Goal: Entertainment & Leisure: Consume media (video, audio)

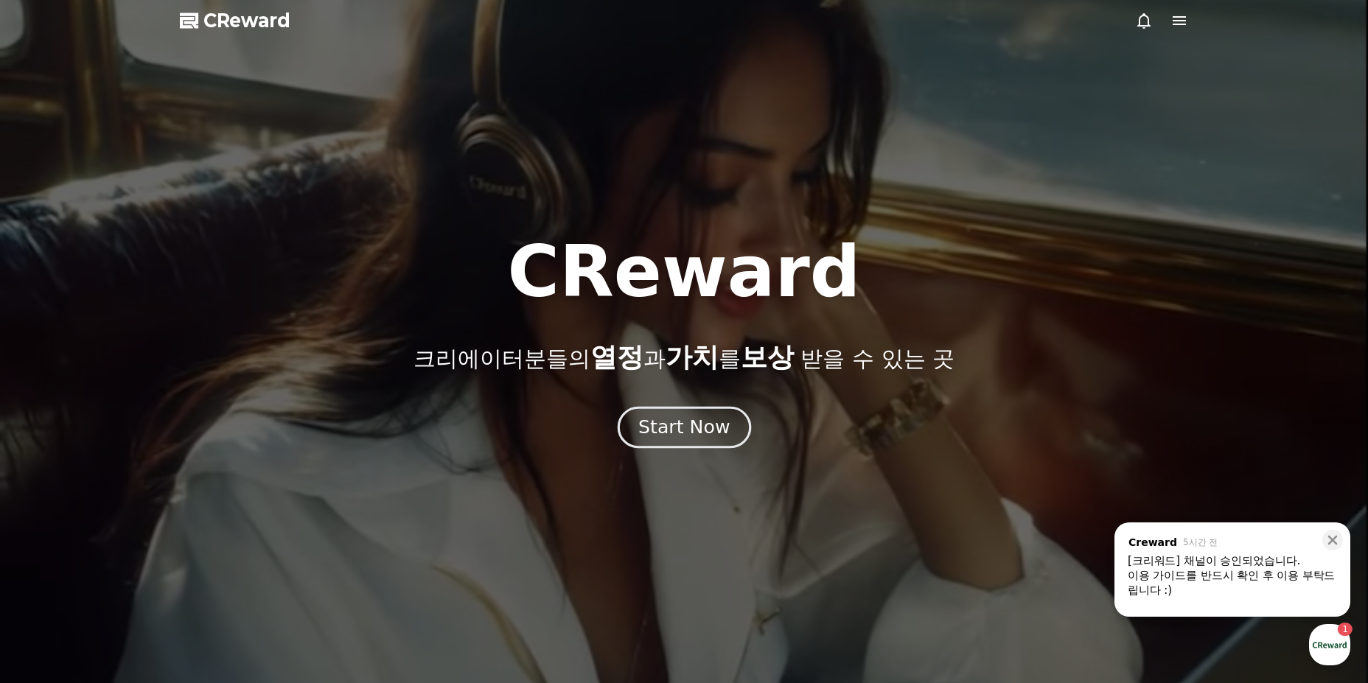
click at [691, 427] on div "Start Now" at bounding box center [683, 427] width 91 height 25
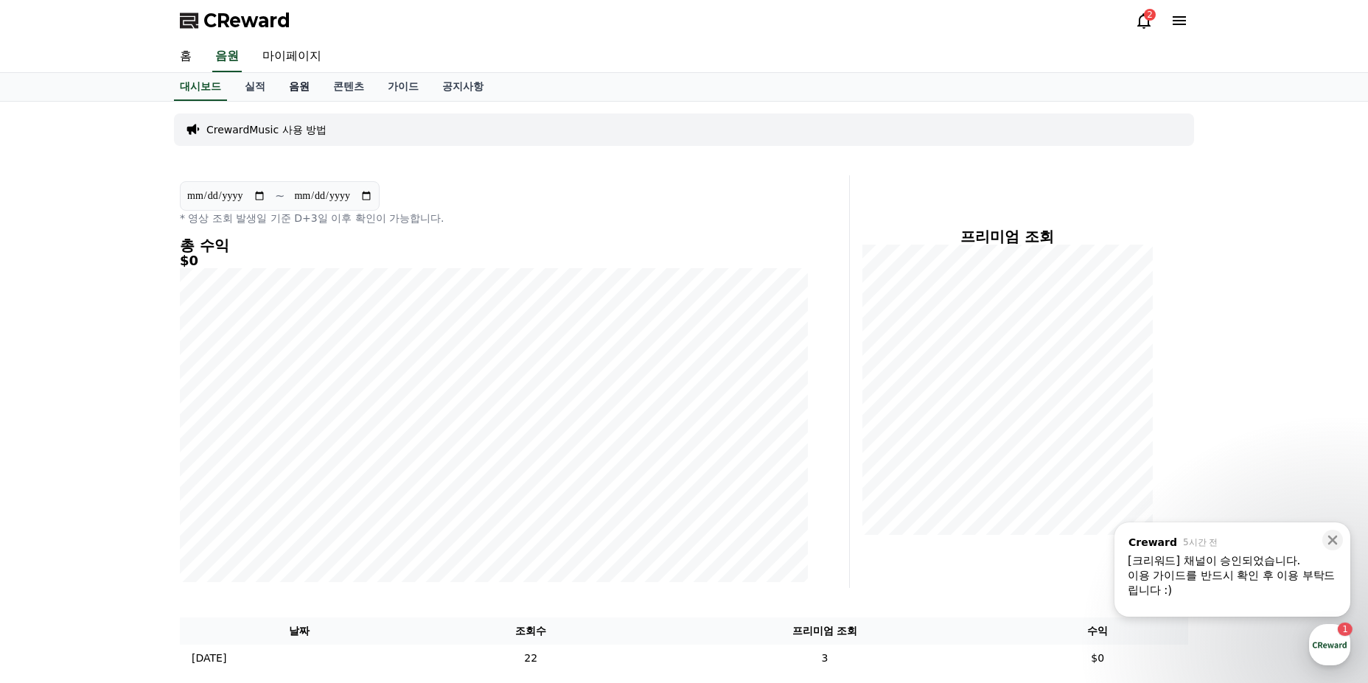
click at [293, 90] on link "음원" at bounding box center [299, 87] width 44 height 28
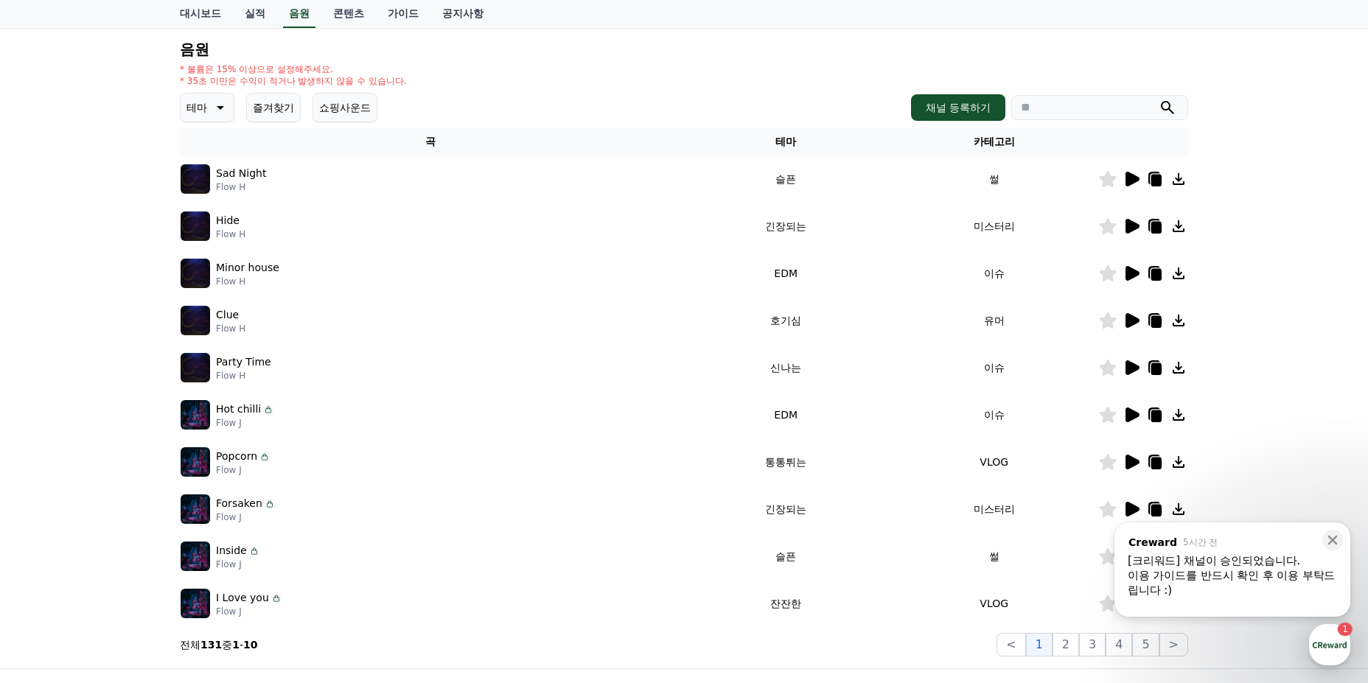
scroll to position [147, 0]
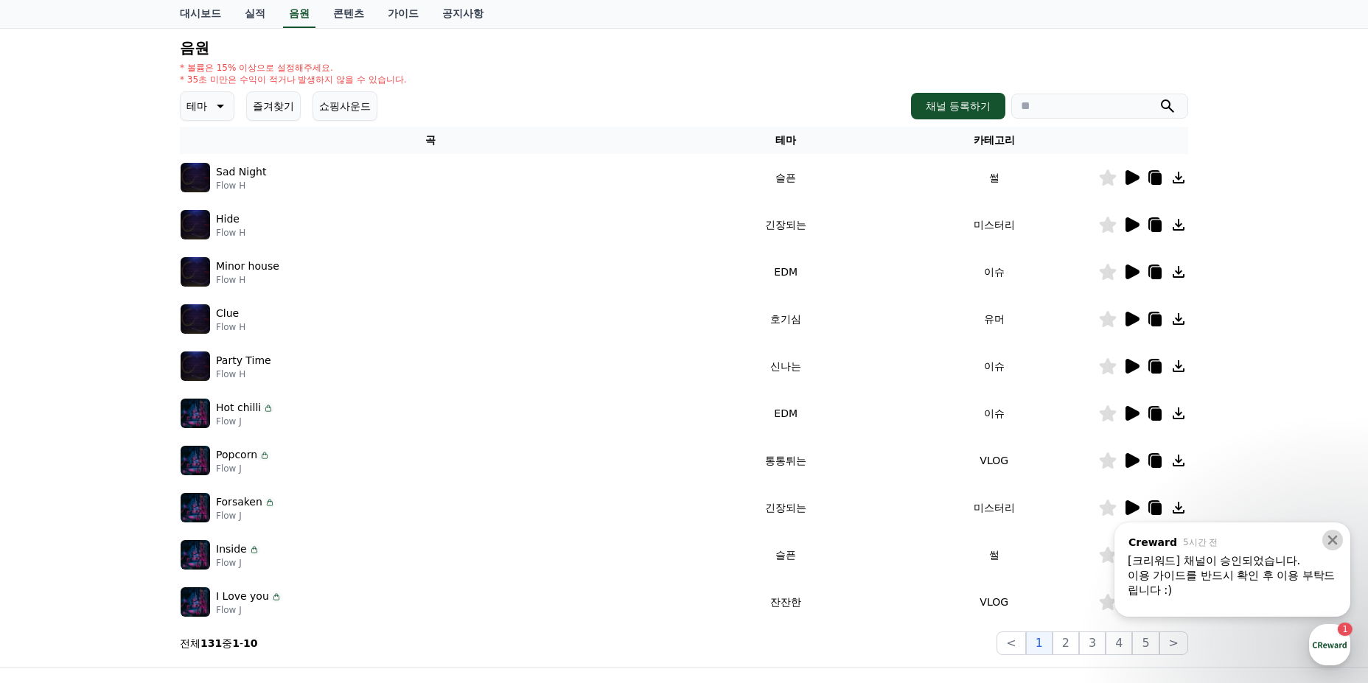
drag, startPoint x: 1331, startPoint y: 542, endPoint x: 1300, endPoint y: 534, distance: 31.1
click at [1331, 541] on icon at bounding box center [1333, 541] width 10 height 10
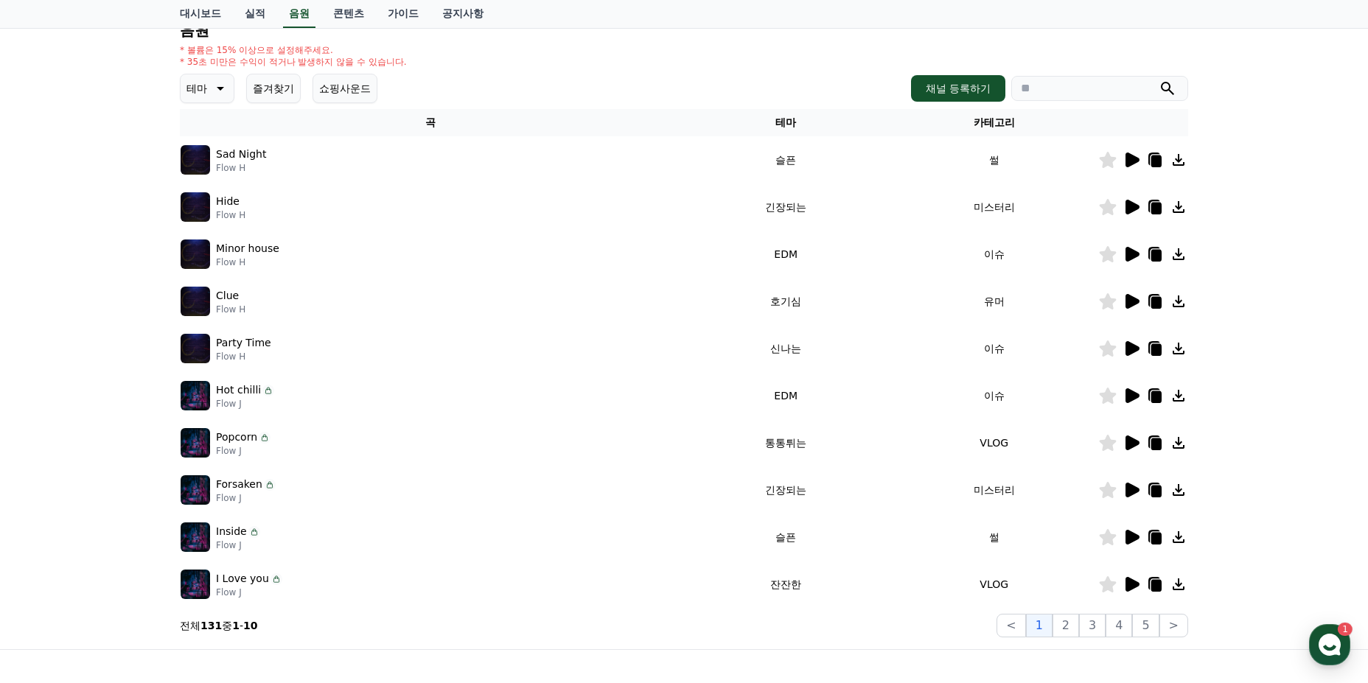
scroll to position [0, 0]
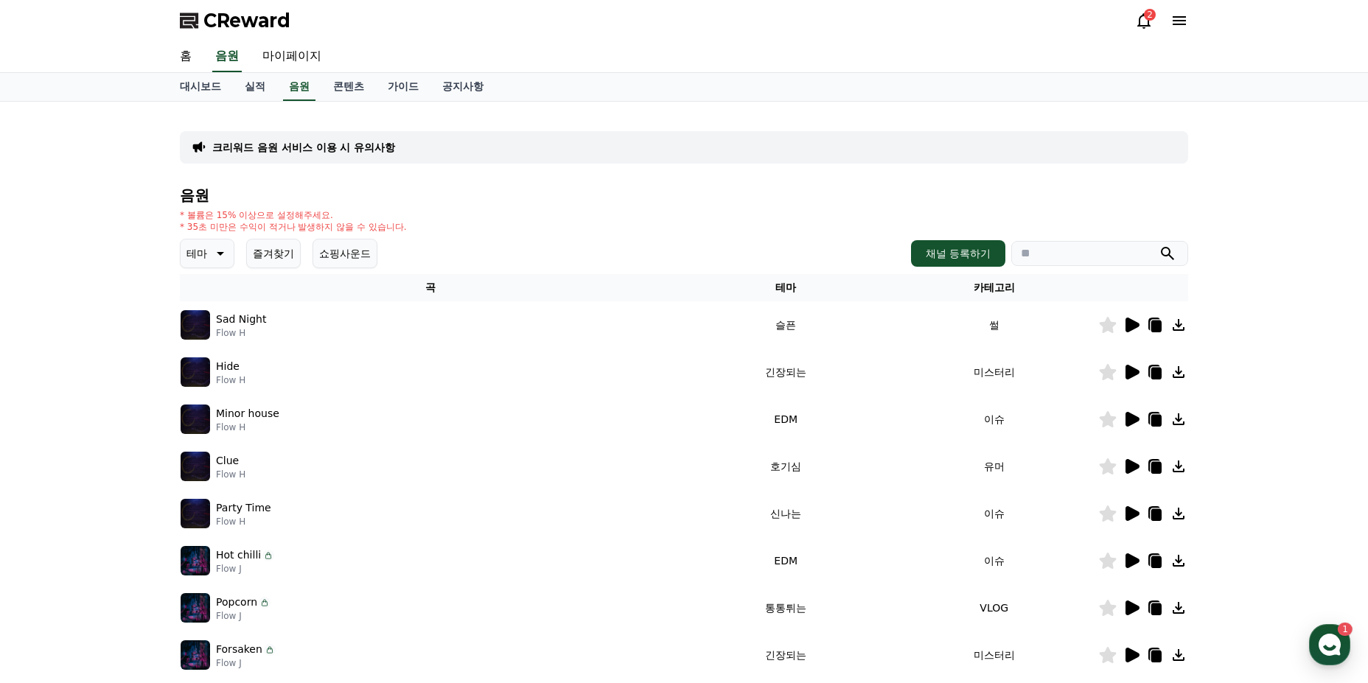
click at [210, 251] on icon at bounding box center [219, 254] width 18 height 18
click at [211, 343] on button "통통튀는" at bounding box center [208, 337] width 53 height 32
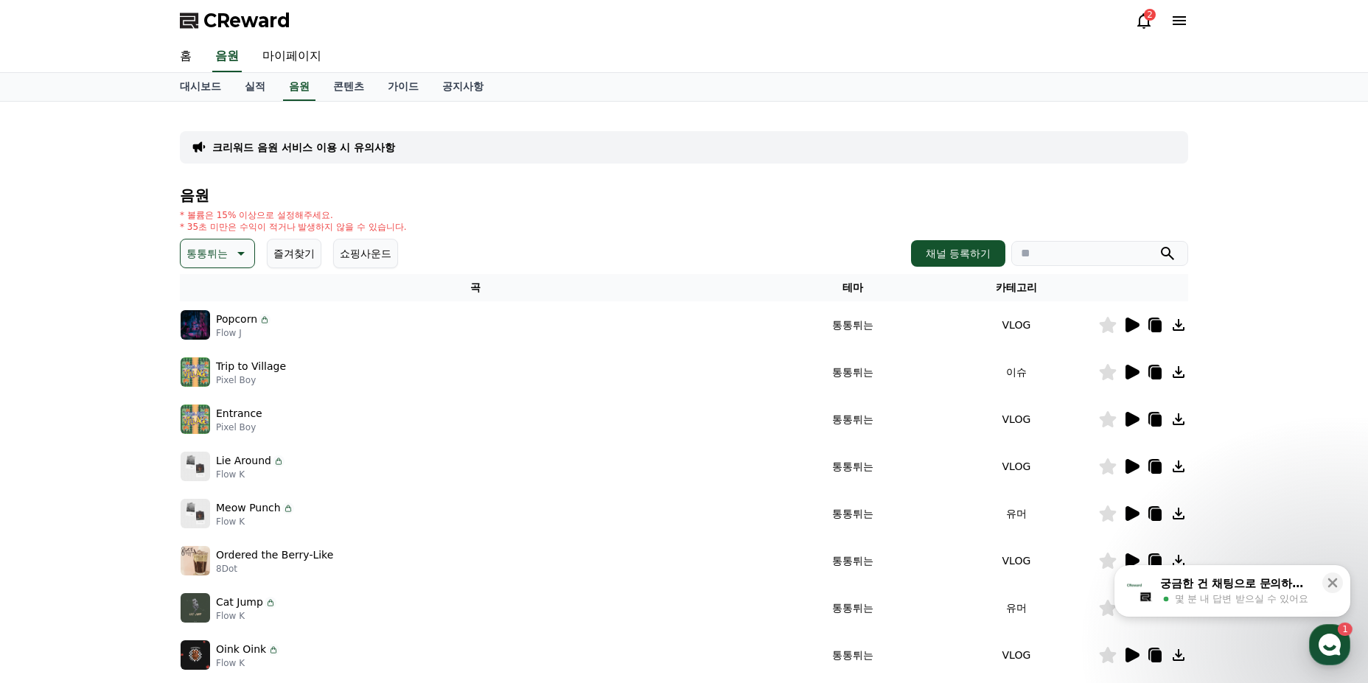
click at [1135, 325] on icon at bounding box center [1133, 325] width 14 height 15
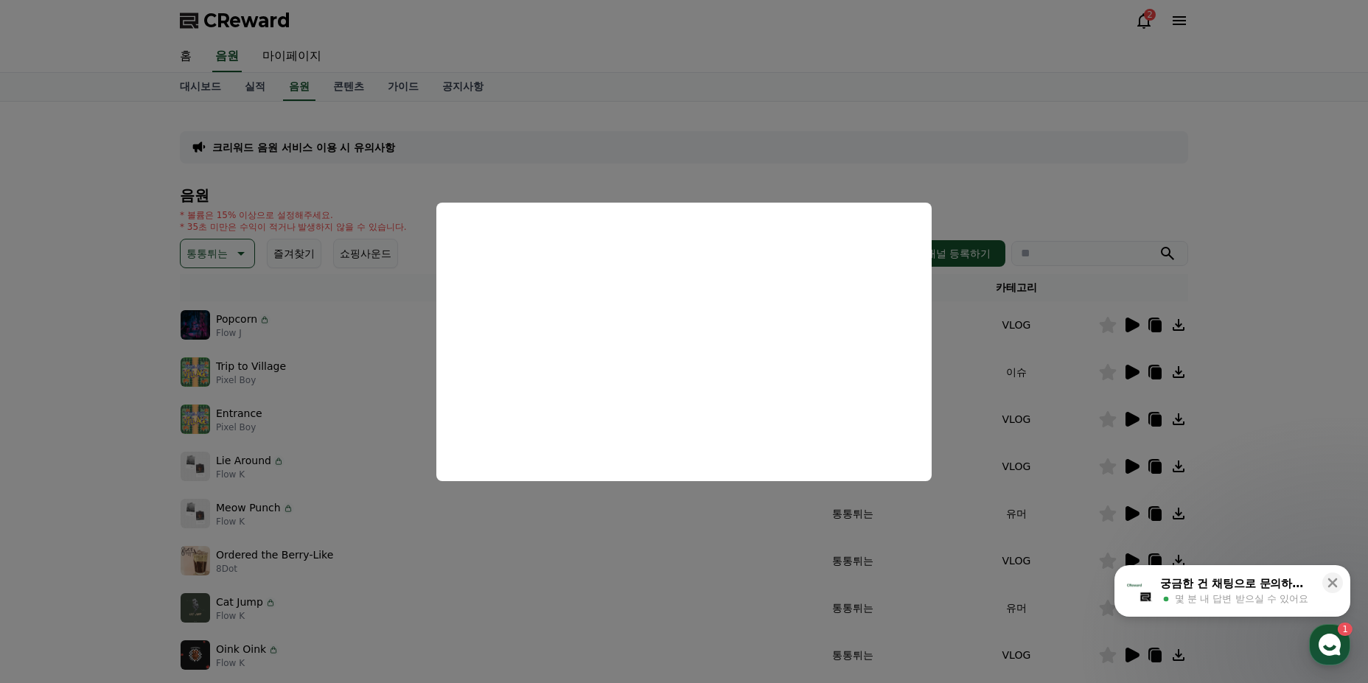
click at [958, 217] on button "close modal" at bounding box center [684, 341] width 1368 height 683
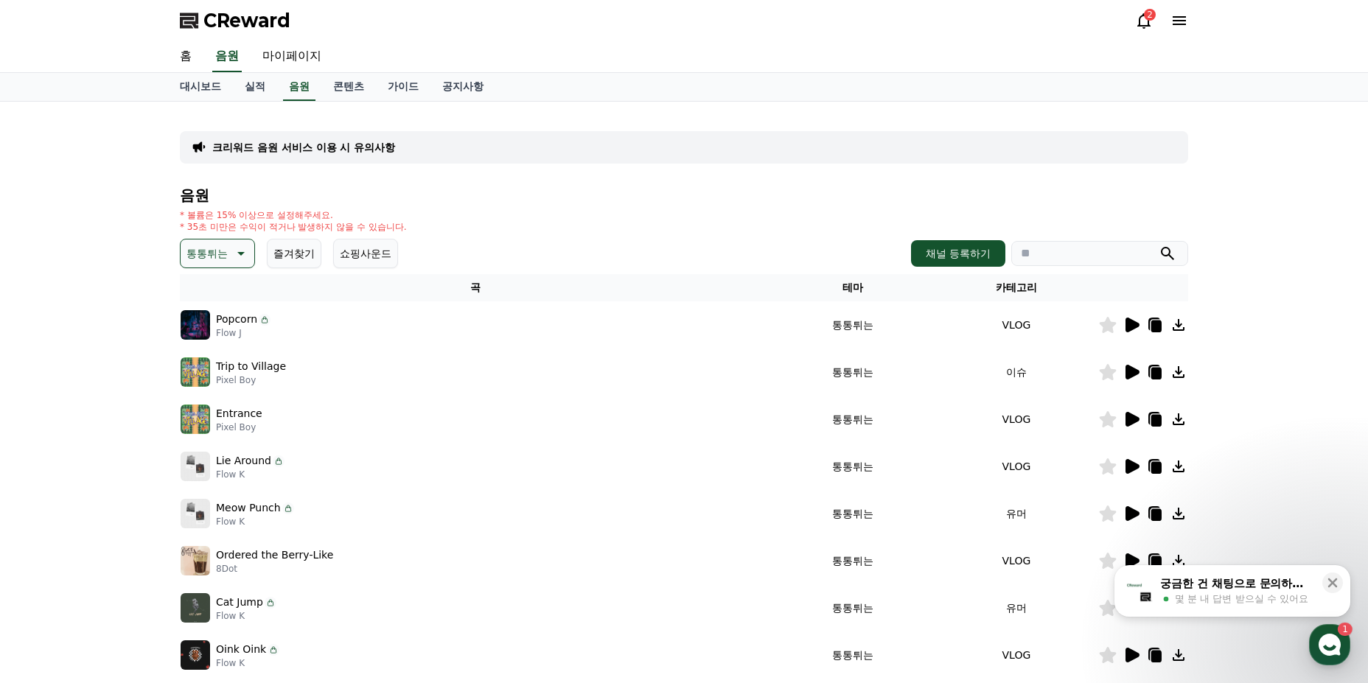
click at [1135, 372] on icon at bounding box center [1133, 372] width 14 height 15
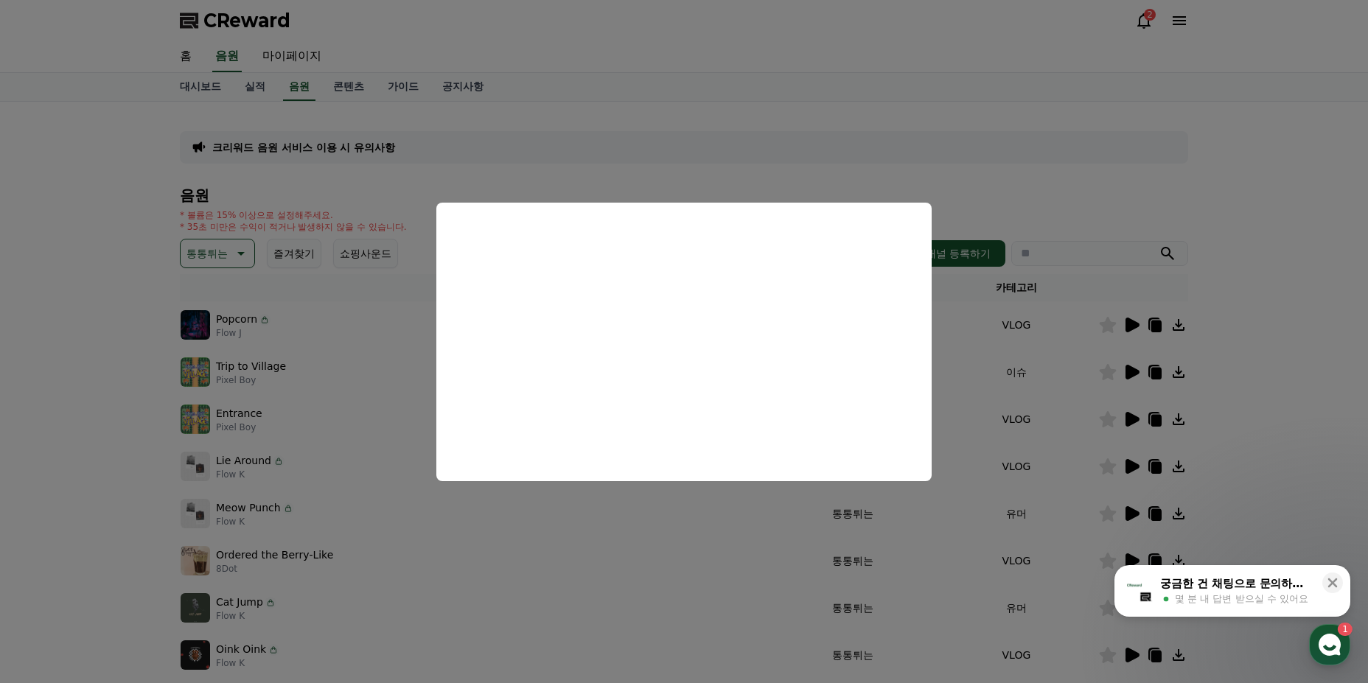
click at [961, 335] on button "close modal" at bounding box center [684, 341] width 1368 height 683
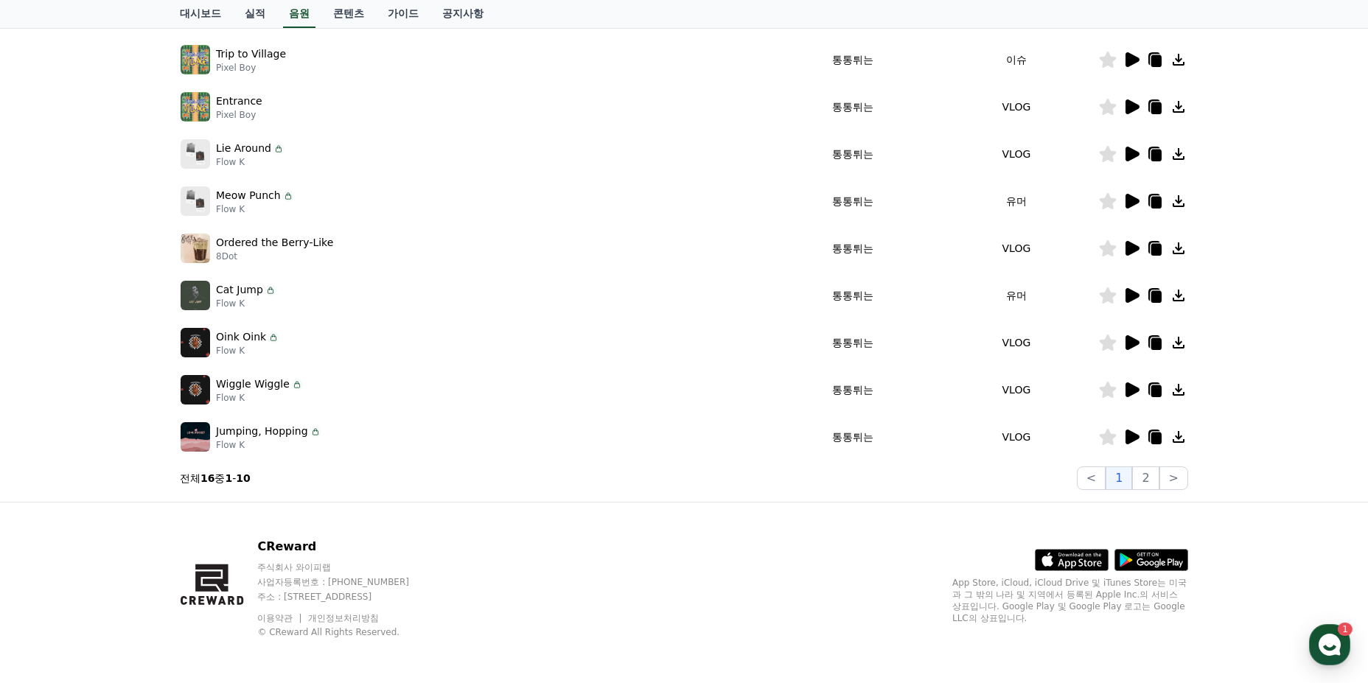
scroll to position [315, 0]
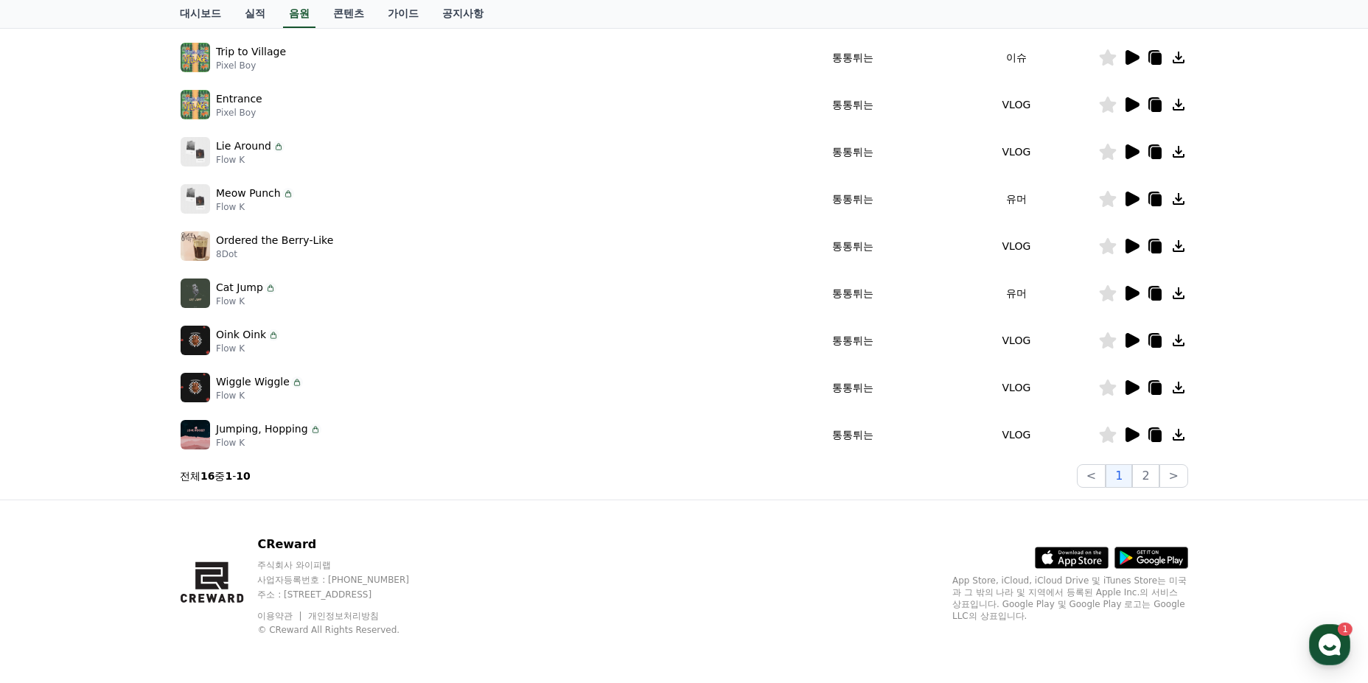
click at [1129, 433] on icon at bounding box center [1133, 435] width 14 height 15
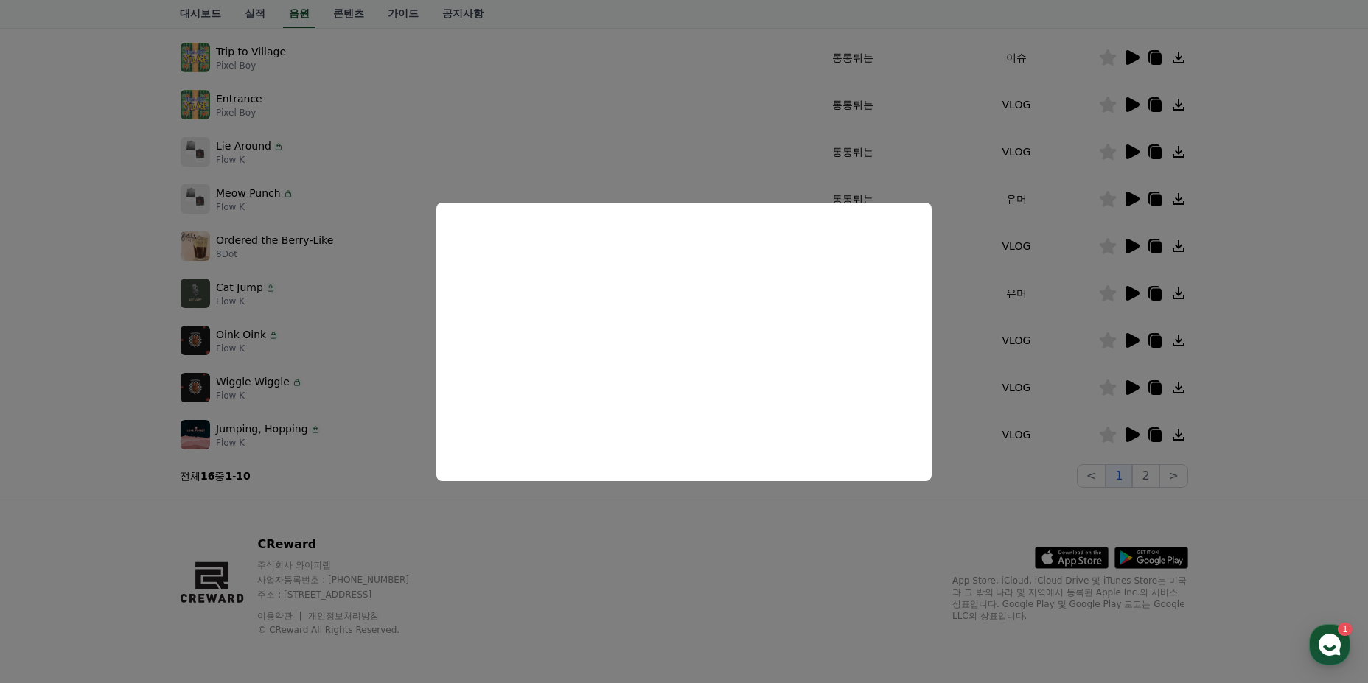
click at [941, 388] on button "close modal" at bounding box center [684, 341] width 1368 height 683
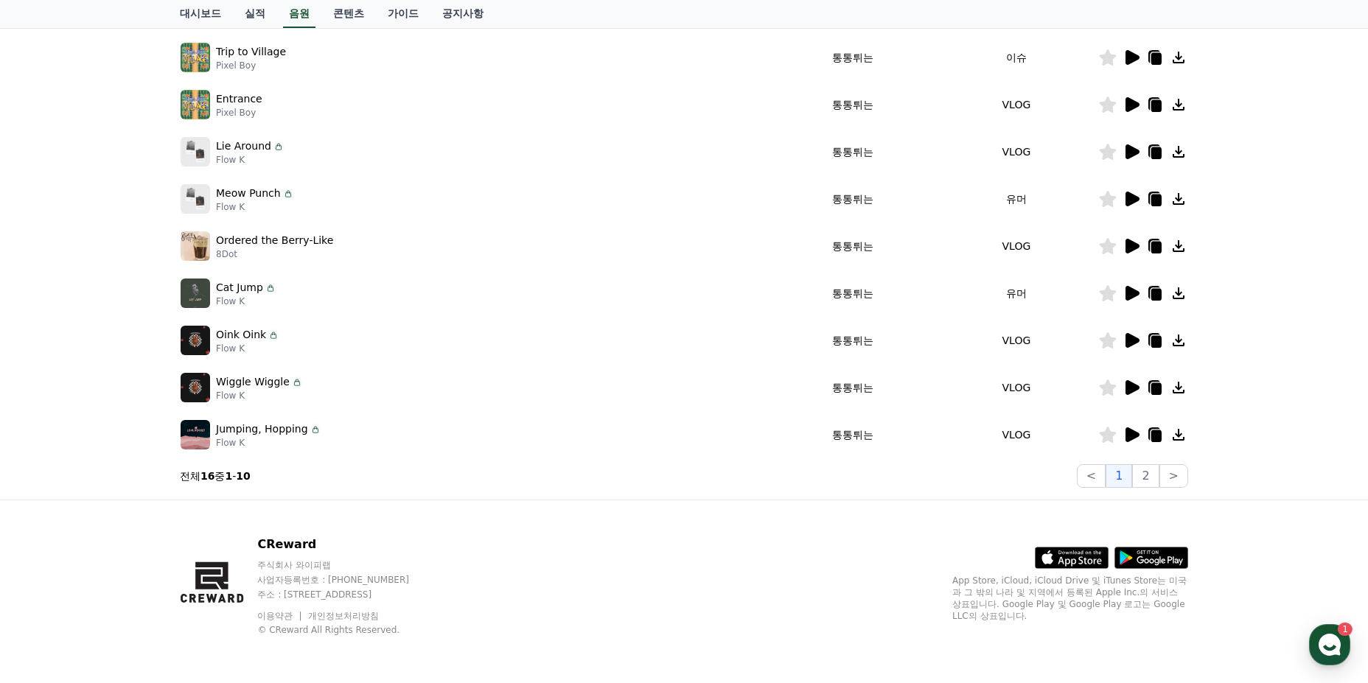
click at [1129, 391] on icon at bounding box center [1133, 387] width 14 height 15
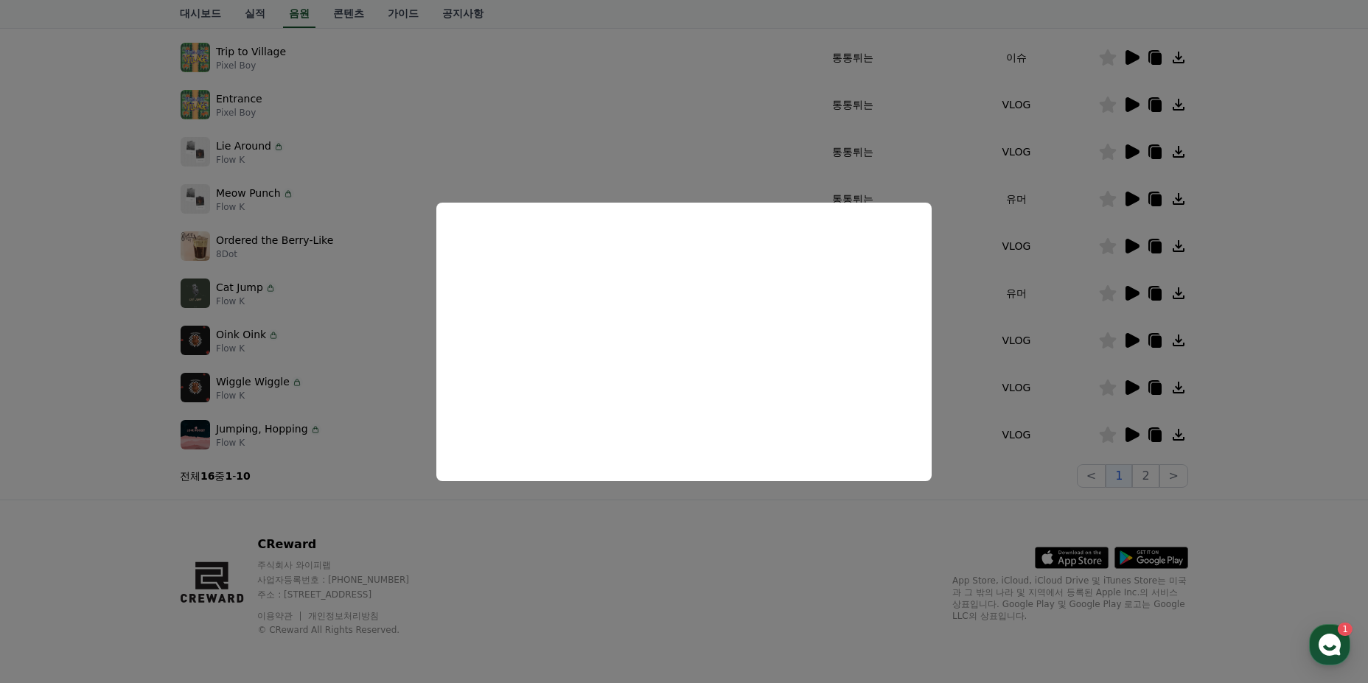
click at [1158, 387] on button "close modal" at bounding box center [684, 341] width 1368 height 683
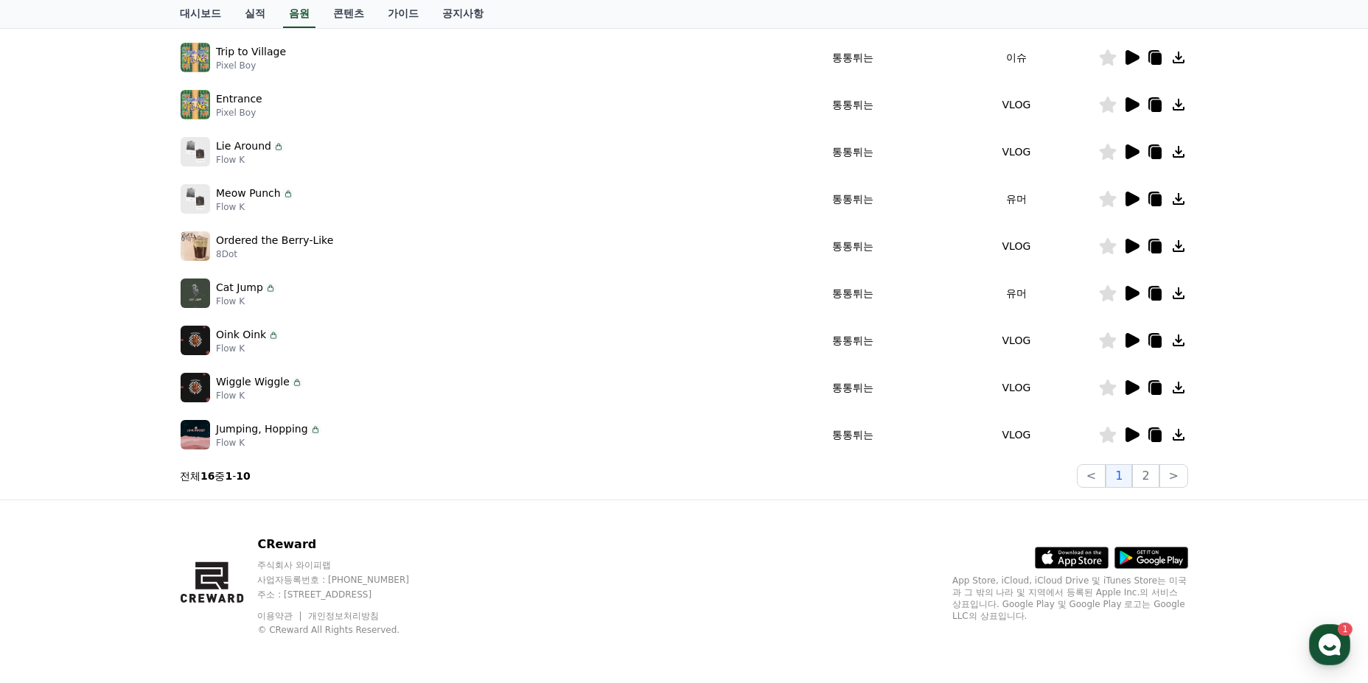
click at [1158, 387] on icon at bounding box center [1156, 389] width 10 height 12
click at [1131, 292] on icon at bounding box center [1133, 293] width 14 height 15
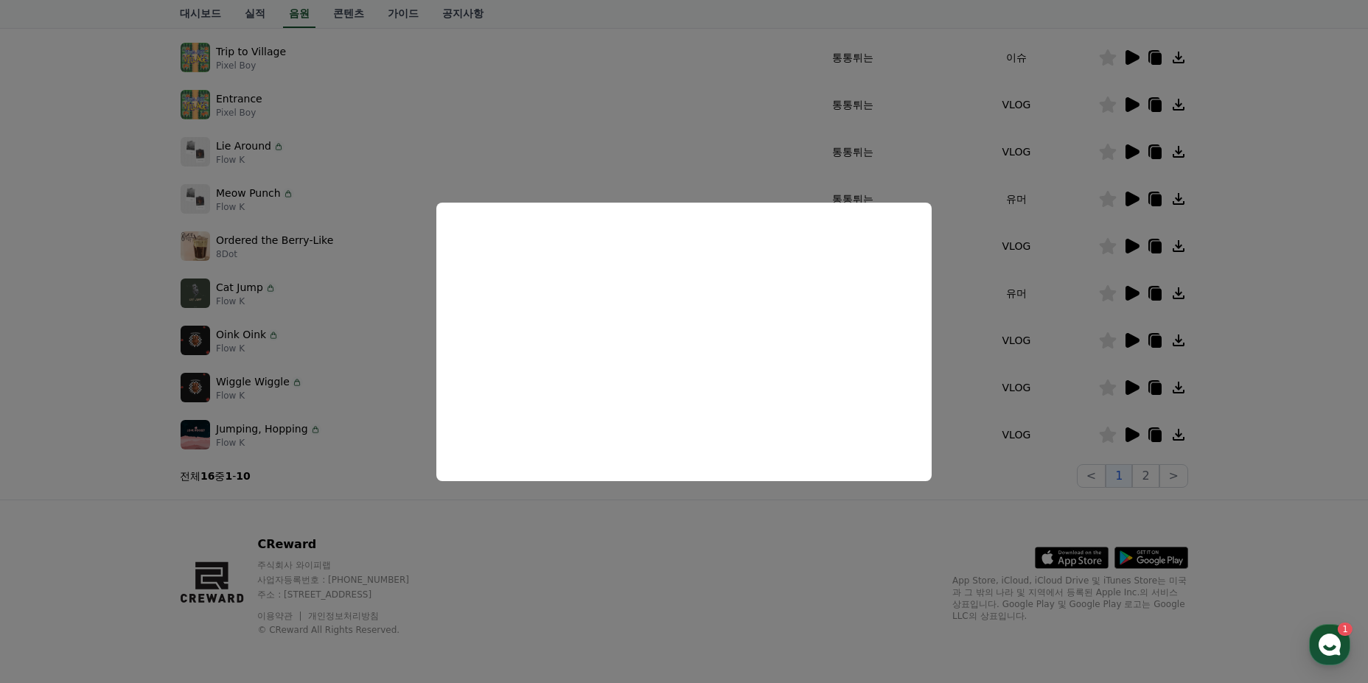
click at [946, 376] on button "close modal" at bounding box center [684, 341] width 1368 height 683
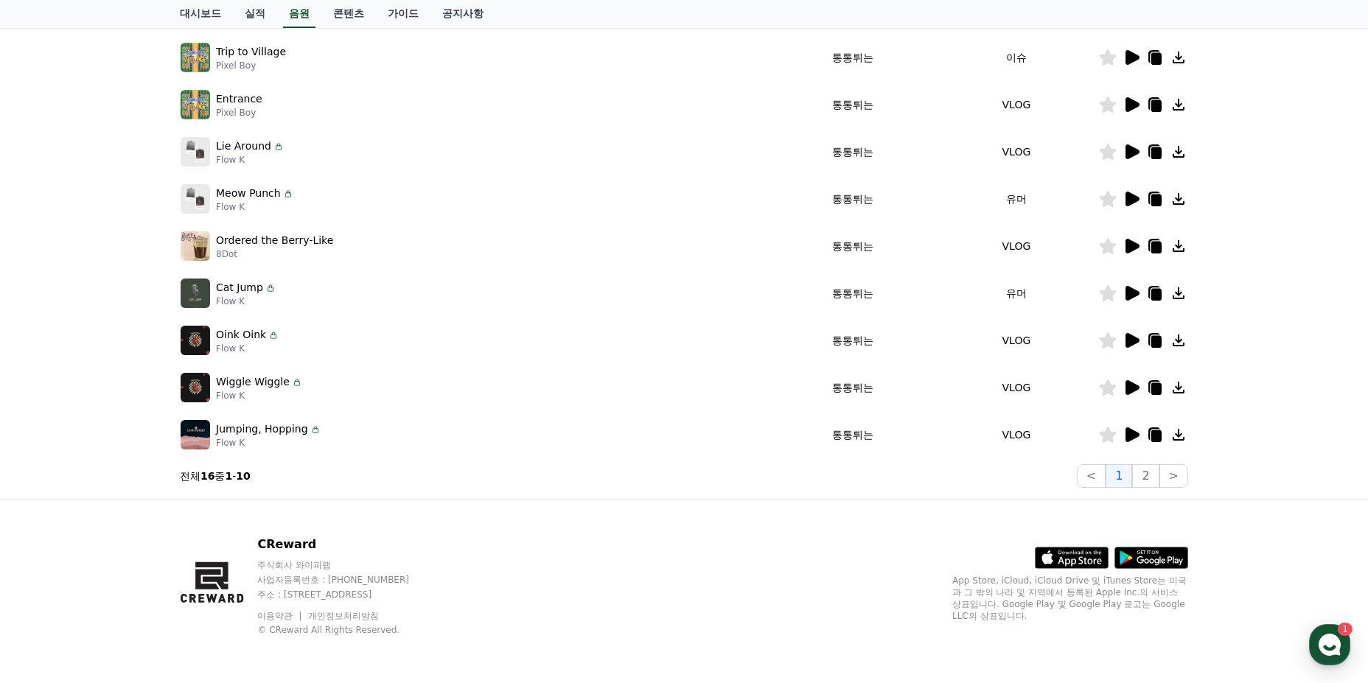
click at [1131, 243] on icon at bounding box center [1133, 246] width 14 height 15
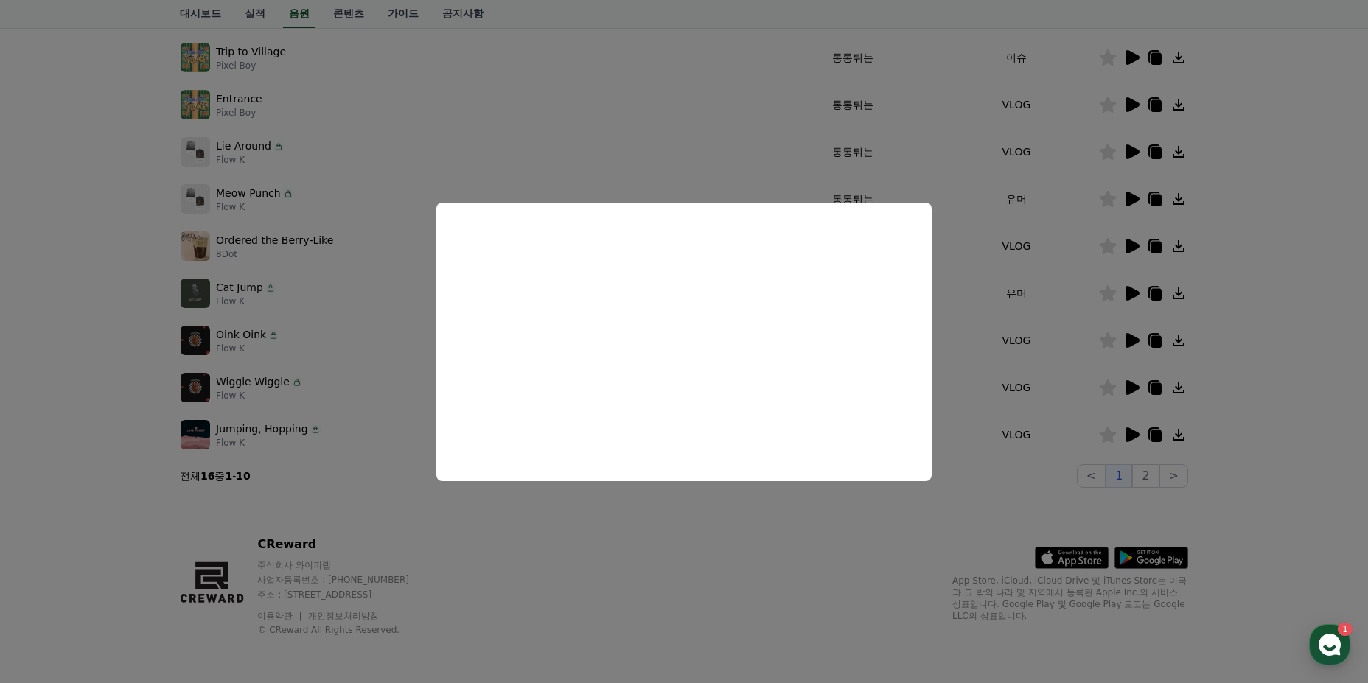
drag, startPoint x: 986, startPoint y: 475, endPoint x: 984, endPoint y: 482, distance: 7.5
click at [986, 476] on button "close modal" at bounding box center [684, 341] width 1368 height 683
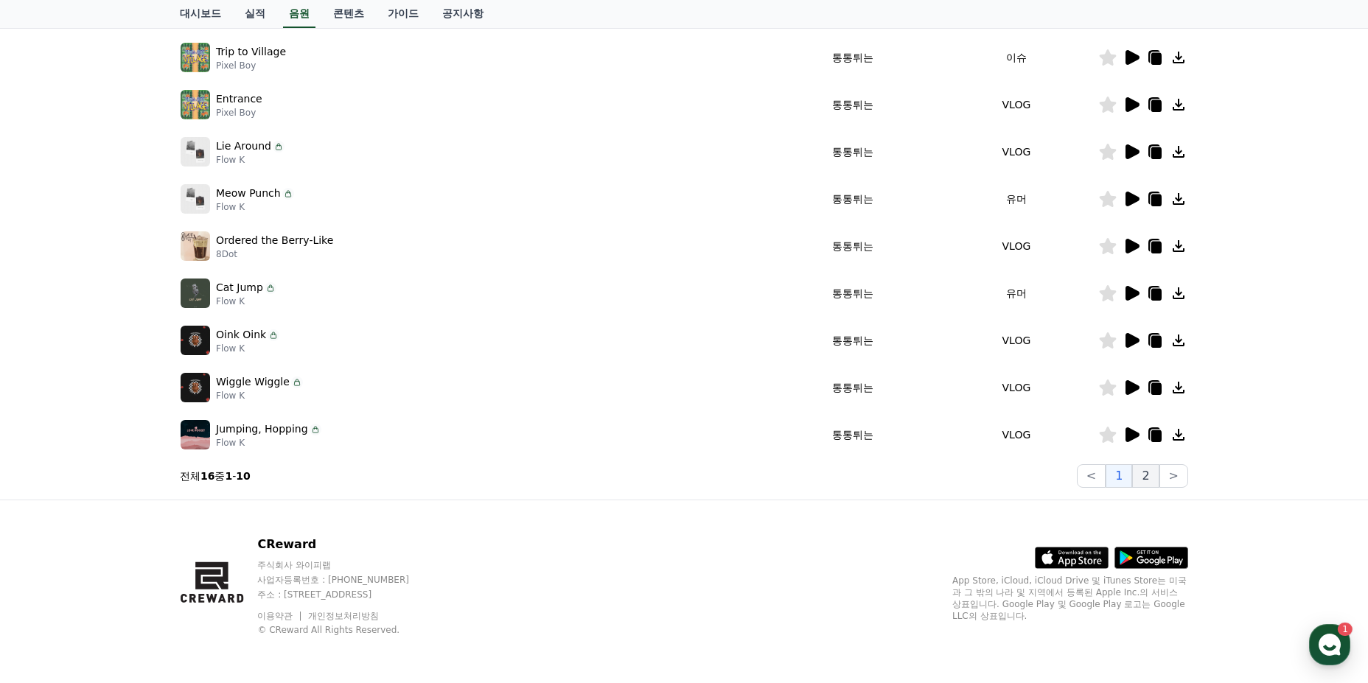
click at [1153, 475] on button "2" at bounding box center [1145, 476] width 27 height 24
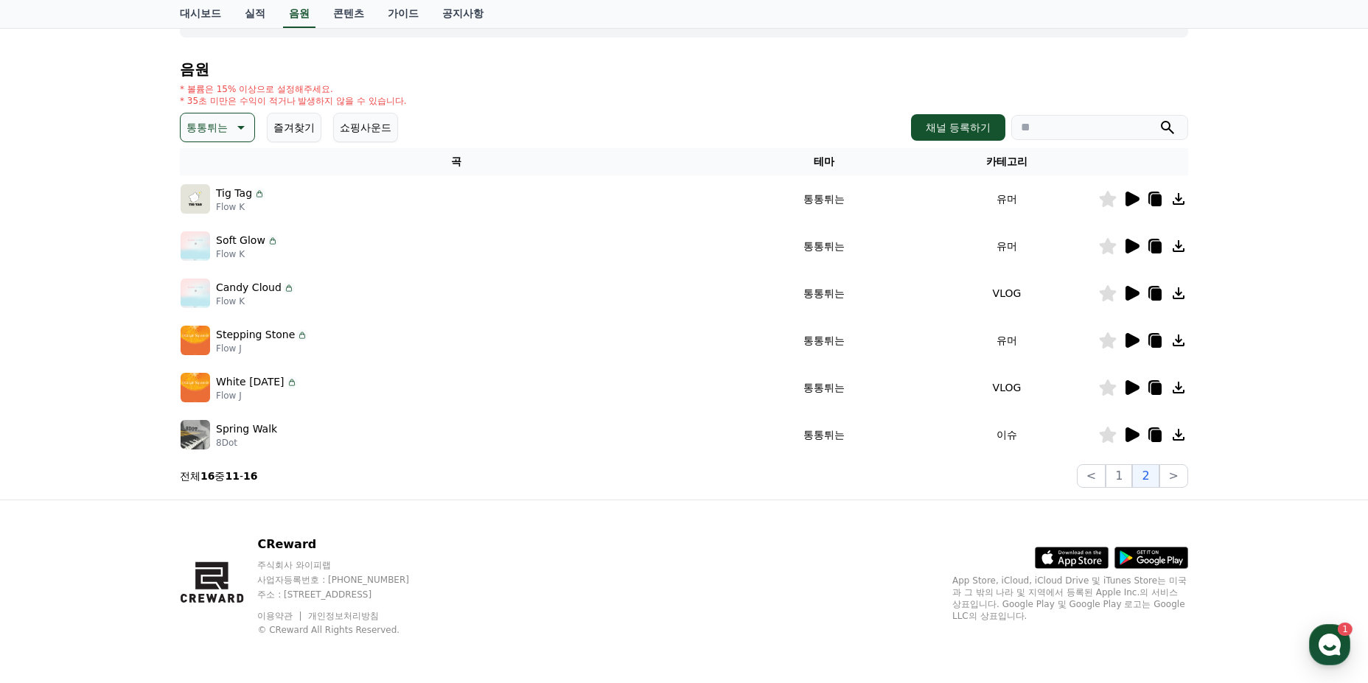
scroll to position [126, 0]
click at [1135, 199] on icon at bounding box center [1133, 199] width 14 height 15
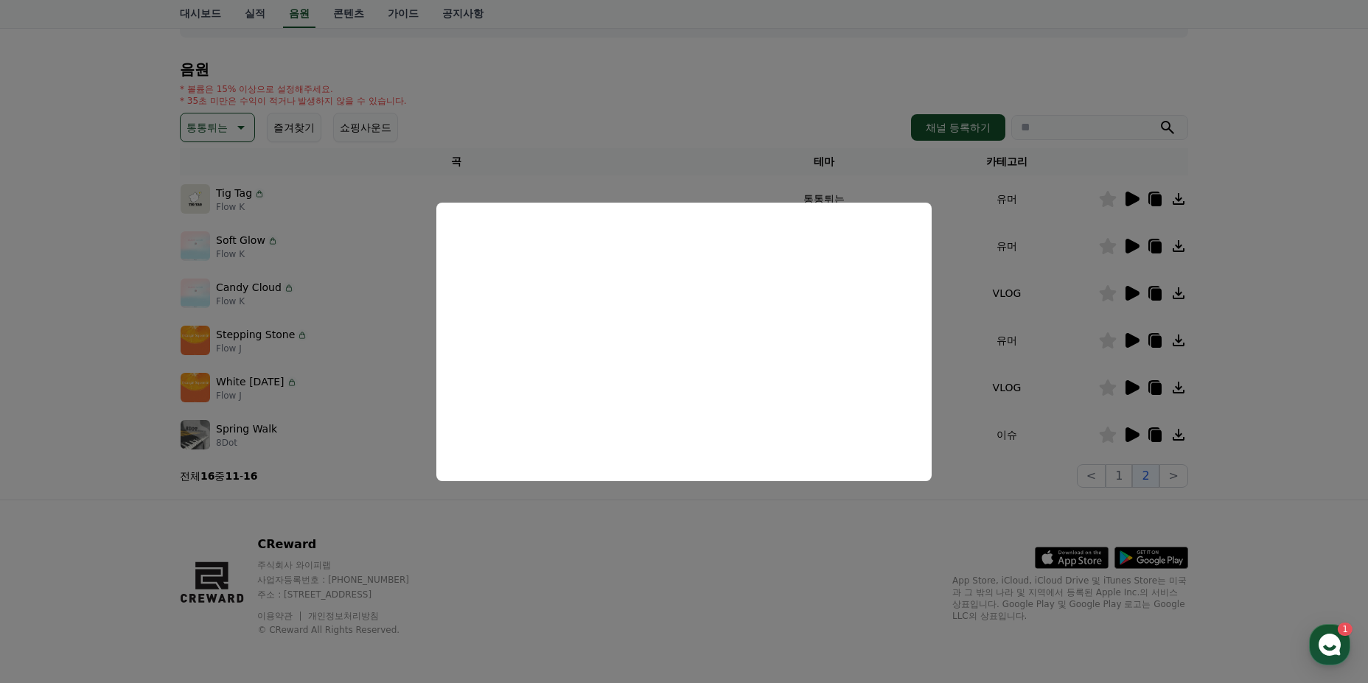
click at [983, 493] on button "close modal" at bounding box center [684, 341] width 1368 height 683
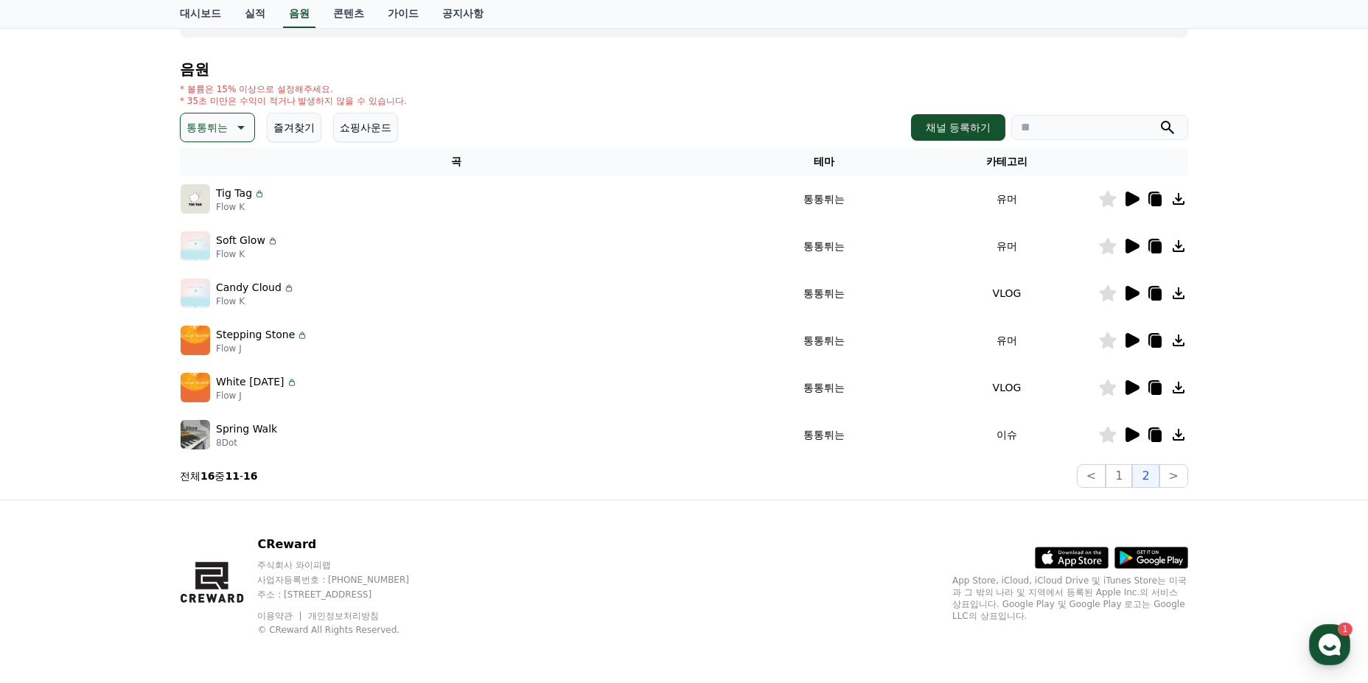
click at [1132, 344] on icon at bounding box center [1133, 340] width 14 height 15
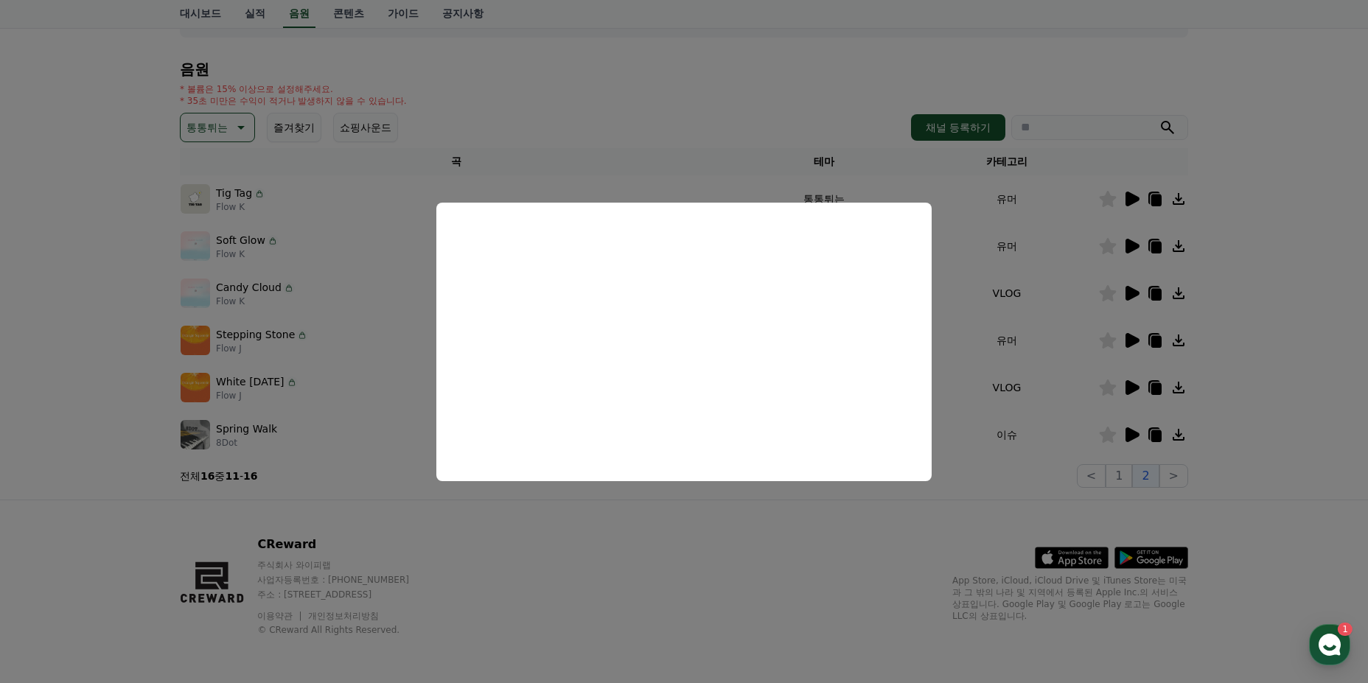
click at [963, 498] on button "close modal" at bounding box center [684, 341] width 1368 height 683
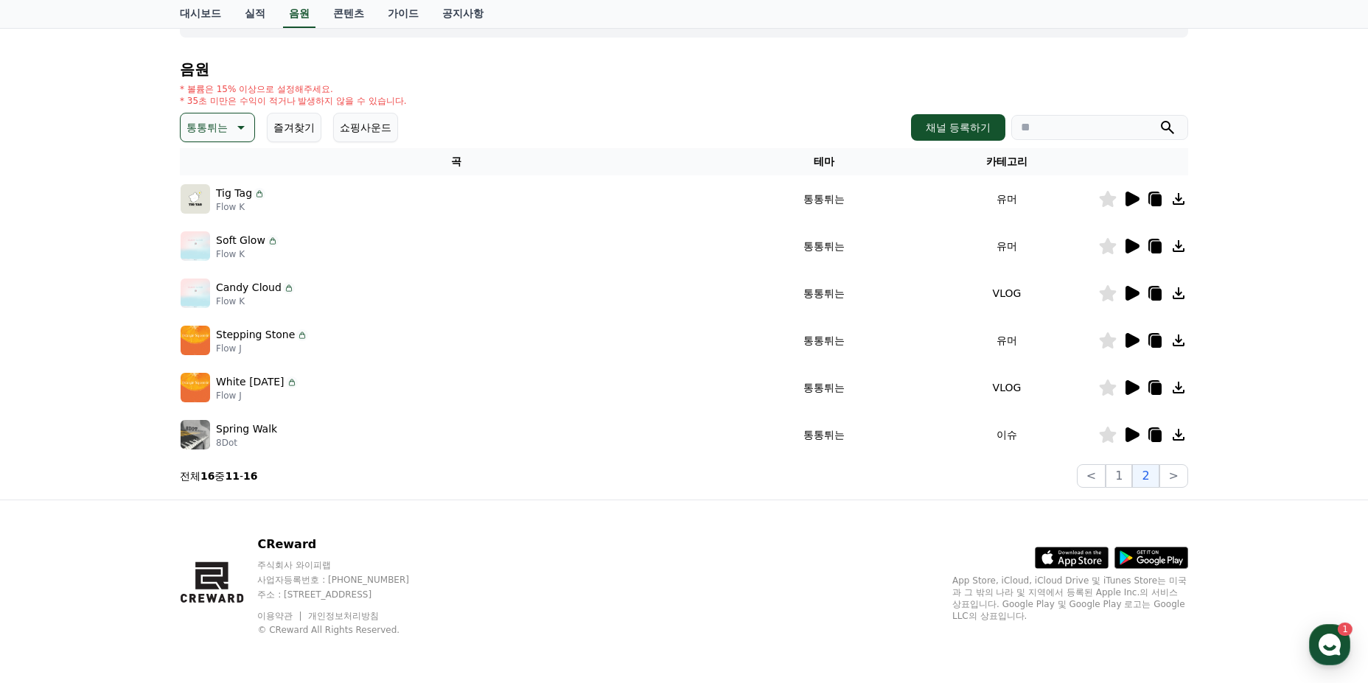
click at [1134, 436] on icon at bounding box center [1133, 435] width 14 height 15
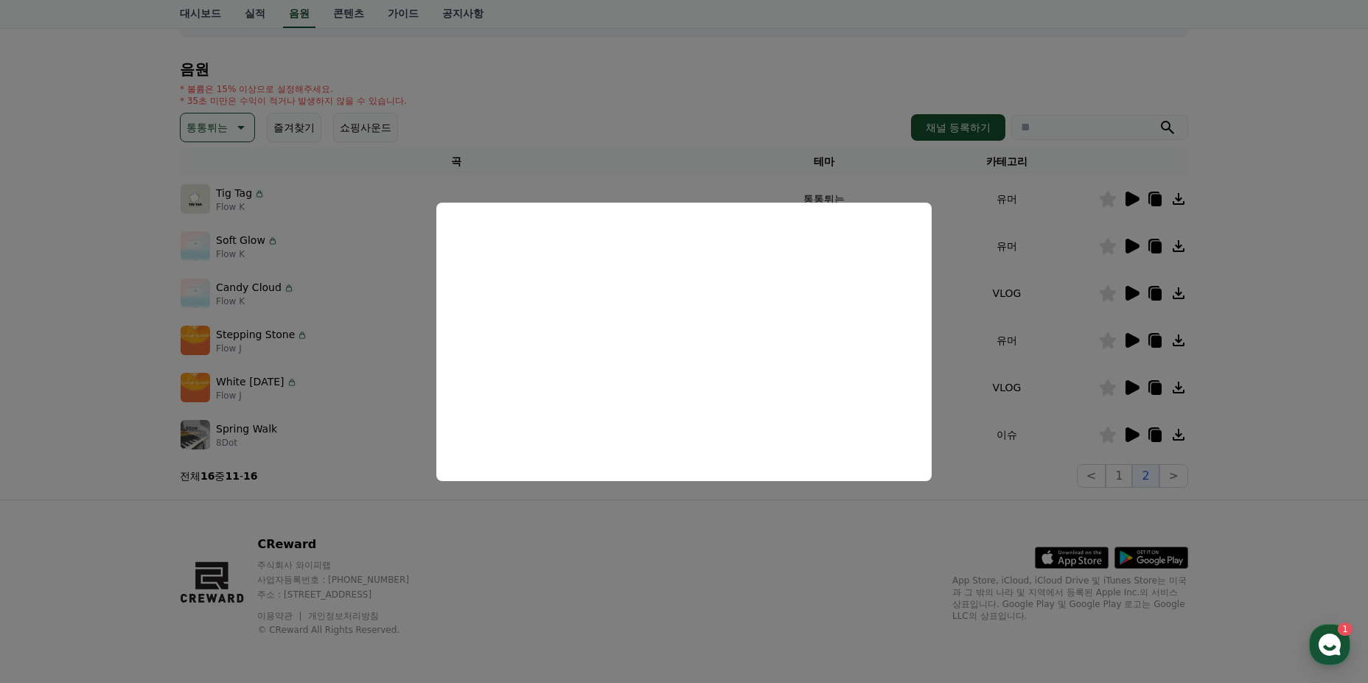
click at [947, 492] on button "close modal" at bounding box center [684, 341] width 1368 height 683
